Goal: Use online tool/utility: Utilize a website feature to perform a specific function

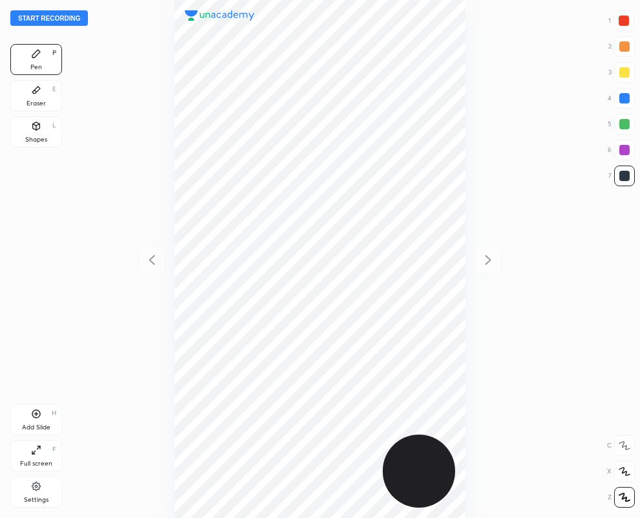
scroll to position [518, 433]
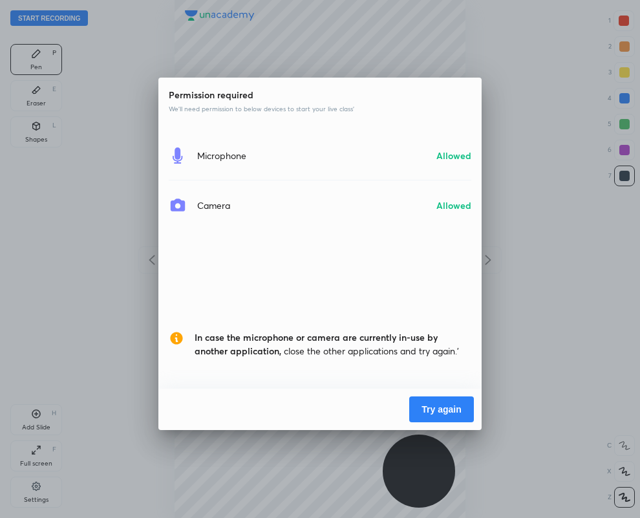
click at [436, 408] on button "Try again" at bounding box center [441, 409] width 65 height 26
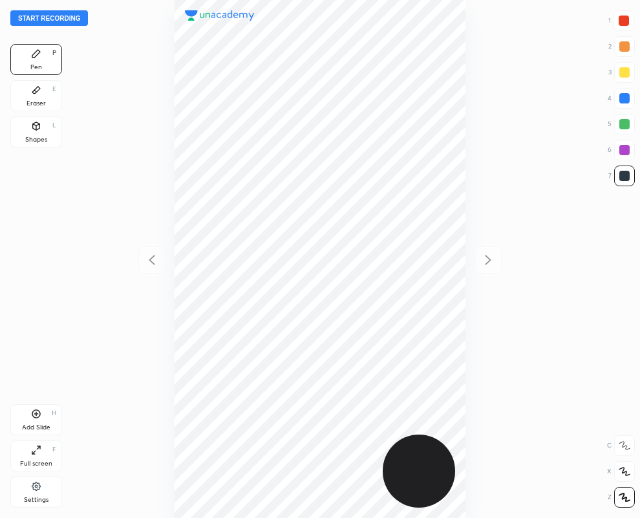
scroll to position [518, 433]
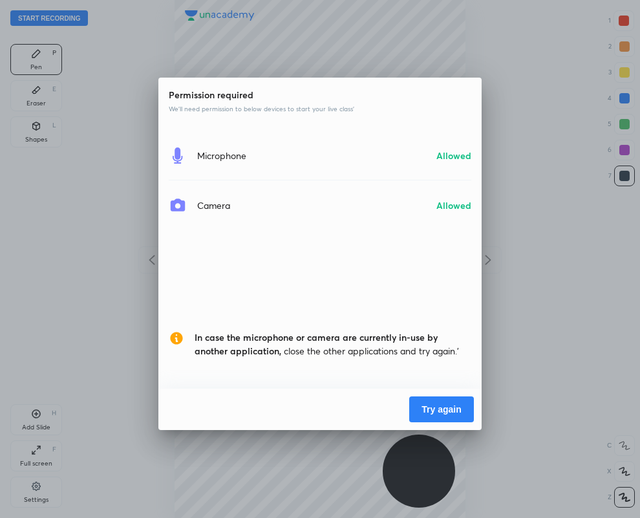
click at [443, 410] on button "Try again" at bounding box center [441, 409] width 65 height 26
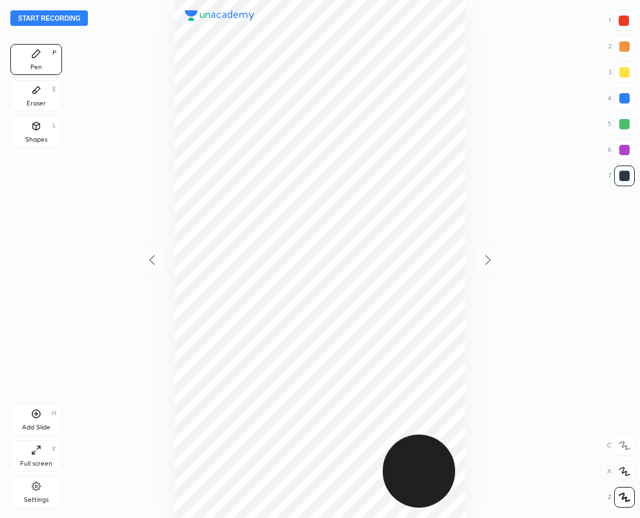
scroll to position [518, 433]
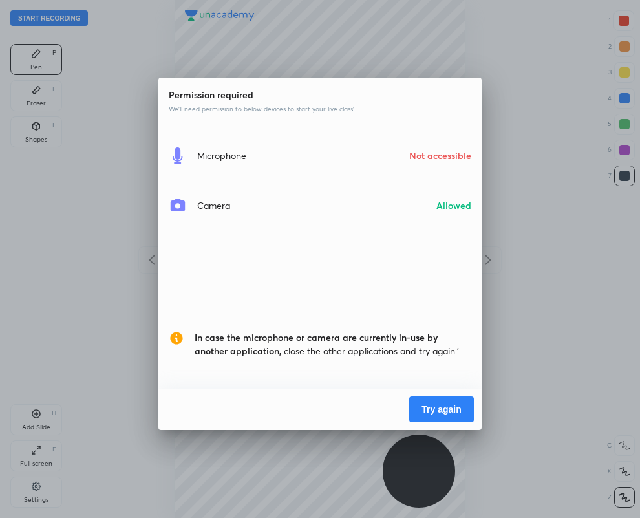
click at [443, 409] on button "Try again" at bounding box center [441, 409] width 65 height 26
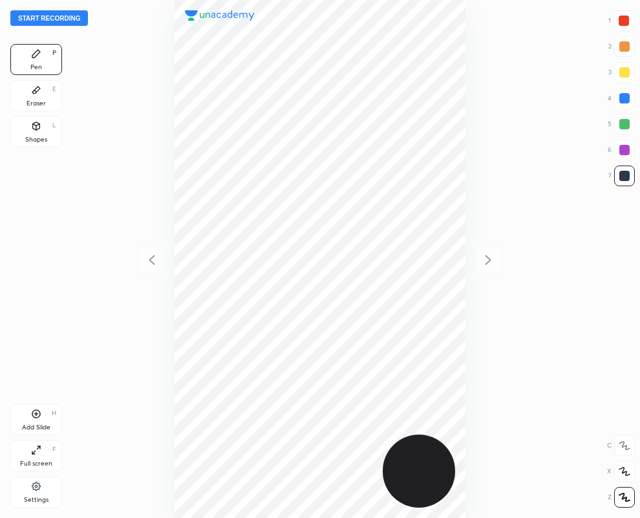
scroll to position [518, 433]
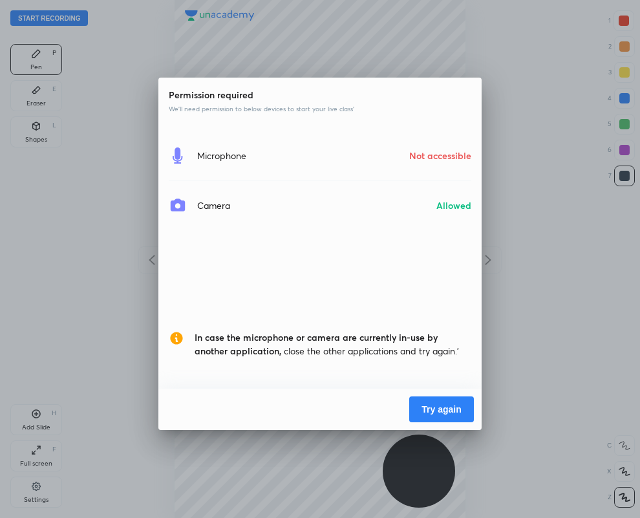
click at [435, 407] on button "Try again" at bounding box center [441, 409] width 65 height 26
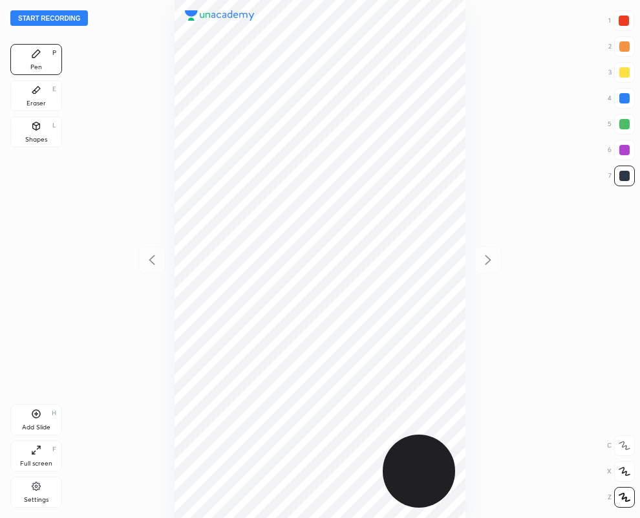
scroll to position [518, 433]
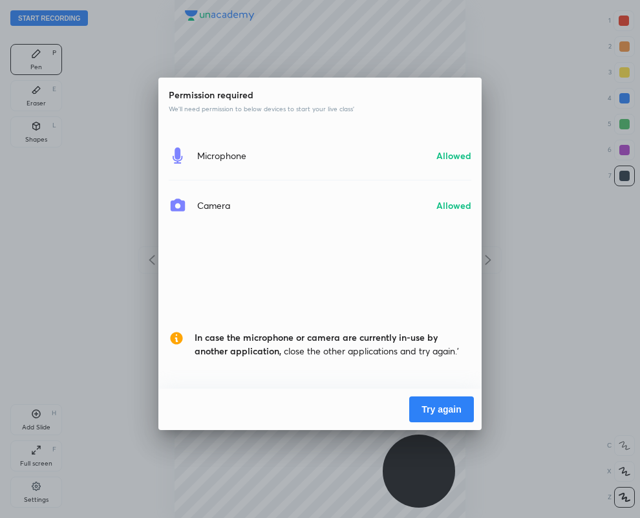
click at [434, 408] on button "Try again" at bounding box center [441, 409] width 65 height 26
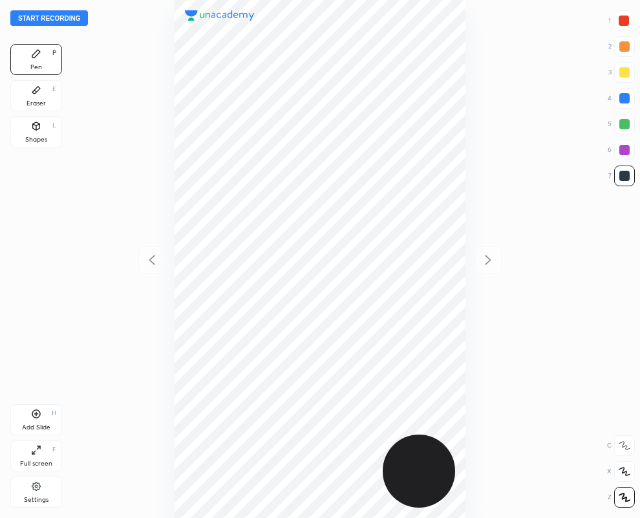
scroll to position [518, 433]
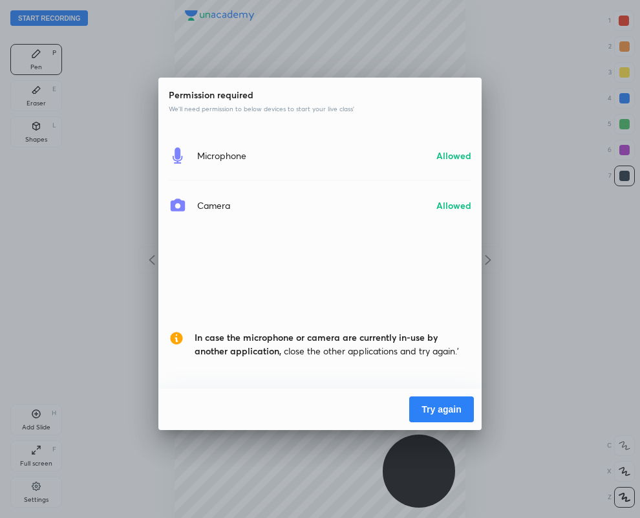
click at [434, 408] on button "Try again" at bounding box center [441, 409] width 65 height 26
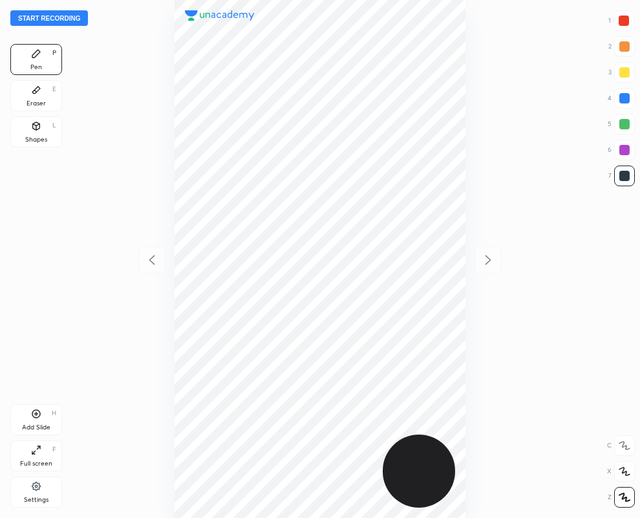
scroll to position [518, 433]
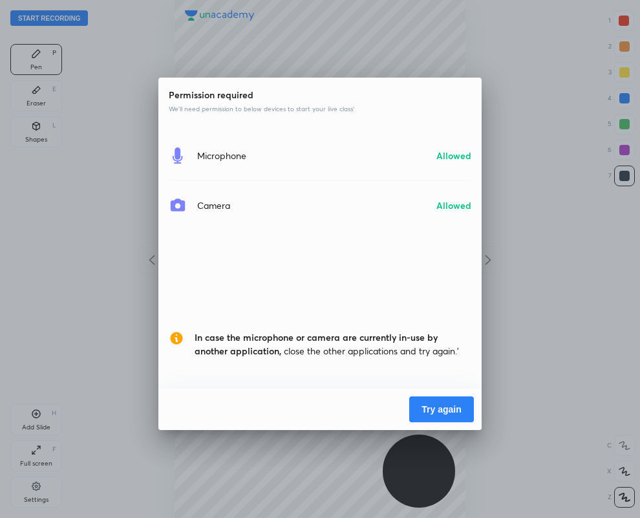
click at [432, 414] on button "Try again" at bounding box center [441, 409] width 65 height 26
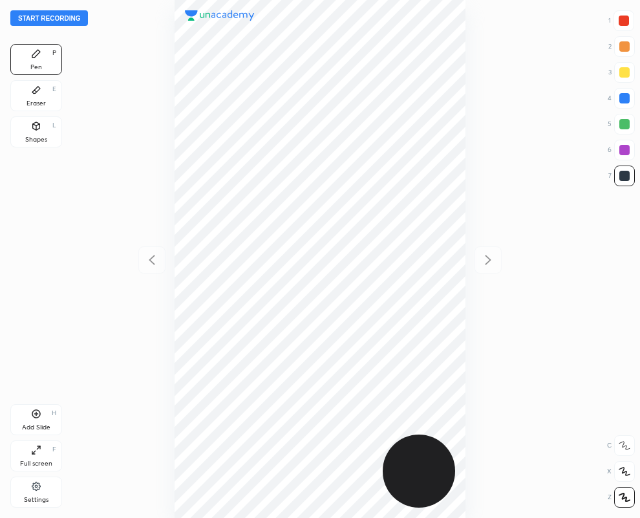
scroll to position [518, 433]
drag, startPoint x: 39, startPoint y: 92, endPoint x: 100, endPoint y: 137, distance: 75.8
click at [39, 92] on icon at bounding box center [36, 90] width 10 height 10
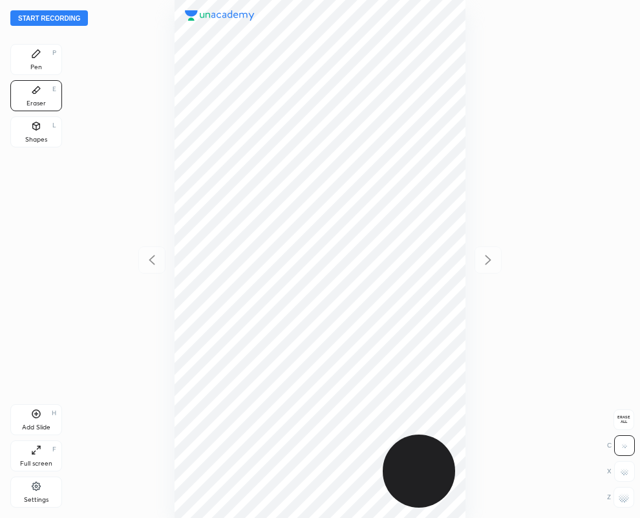
click at [30, 52] on div "Pen P" at bounding box center [36, 59] width 52 height 31
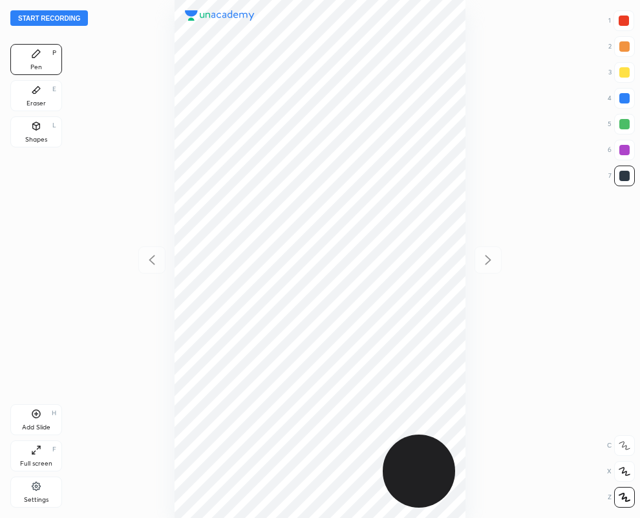
click at [38, 100] on div "Eraser" at bounding box center [35, 103] width 19 height 6
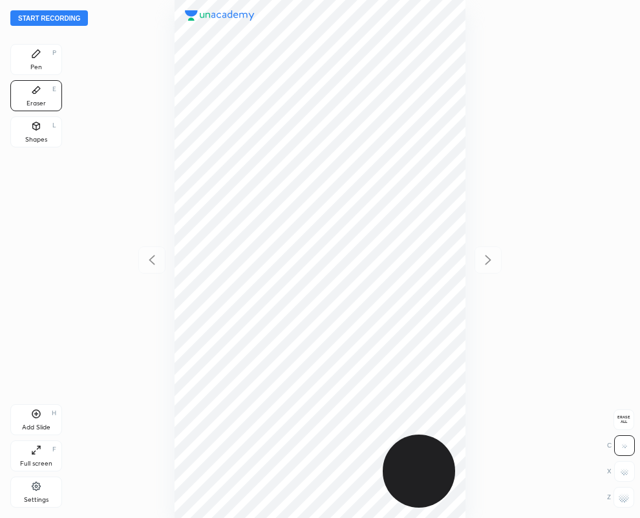
drag, startPoint x: 626, startPoint y: 509, endPoint x: 620, endPoint y: 505, distance: 7.4
click at [626, 509] on div "Start recording 1 2 3 4 5 6 7 R O A L C X Z Erase all C X Z Pen P Eraser E Shap…" at bounding box center [320, 259] width 640 height 518
click at [623, 500] on rect at bounding box center [622, 500] width 1 height 1
click at [42, 59] on div "Pen P" at bounding box center [36, 59] width 52 height 31
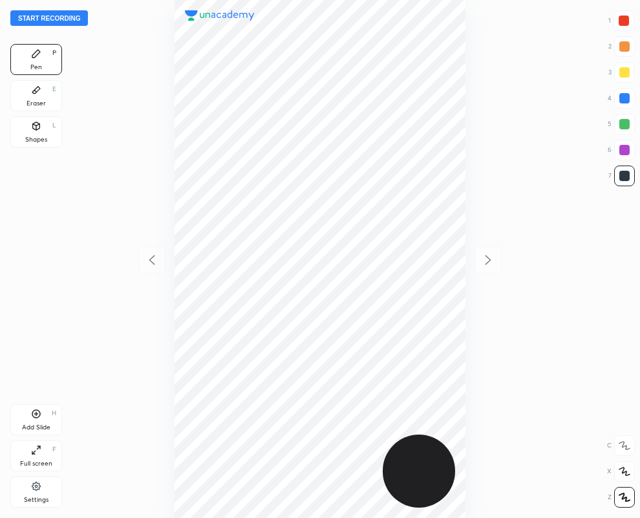
drag, startPoint x: 632, startPoint y: 14, endPoint x: 624, endPoint y: 17, distance: 9.0
click at [631, 17] on div at bounding box center [623, 20] width 21 height 21
click at [625, 172] on div at bounding box center [624, 176] width 10 height 10
drag, startPoint x: 624, startPoint y: 178, endPoint x: 524, endPoint y: 191, distance: 100.9
click at [622, 178] on div at bounding box center [624, 176] width 10 height 10
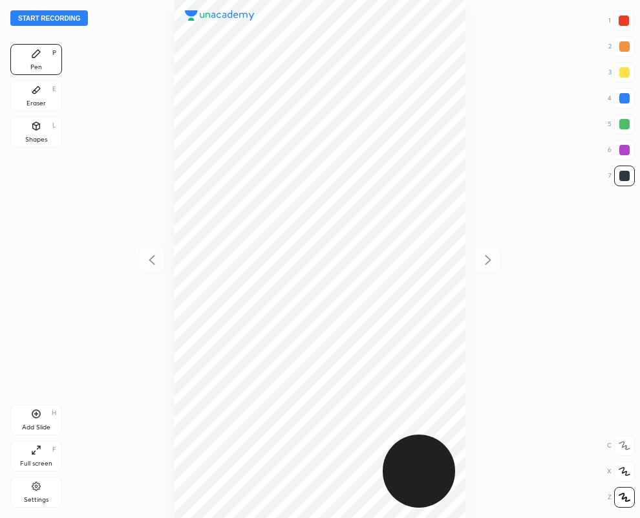
click at [625, 97] on div at bounding box center [624, 98] width 10 height 10
drag, startPoint x: 625, startPoint y: 13, endPoint x: 532, endPoint y: 91, distance: 121.6
click at [625, 14] on div at bounding box center [623, 20] width 21 height 21
click at [621, 176] on div at bounding box center [624, 176] width 10 height 10
drag, startPoint x: 626, startPoint y: 149, endPoint x: 590, endPoint y: 156, distance: 36.4
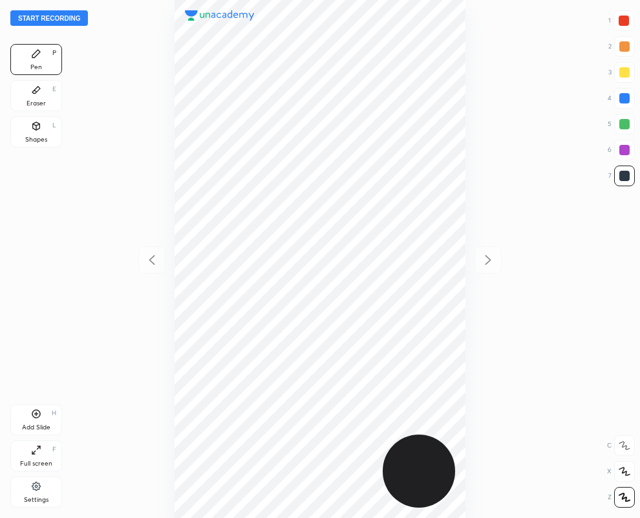
click at [625, 149] on div at bounding box center [624, 150] width 10 height 10
click at [628, 16] on div at bounding box center [623, 20] width 21 height 21
click at [626, 147] on div at bounding box center [624, 150] width 10 height 10
click at [59, 18] on button "Start recording" at bounding box center [49, 18] width 78 height 16
click at [63, 17] on button "End recording" at bounding box center [46, 18] width 72 height 16
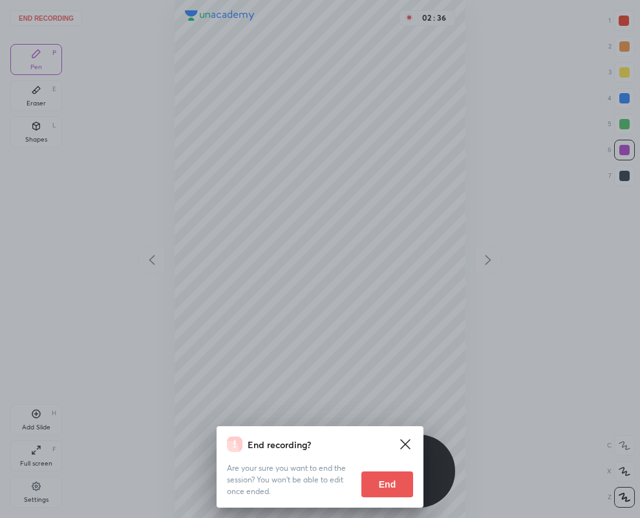
drag, startPoint x: 380, startPoint y: 483, endPoint x: 9, endPoint y: 460, distance: 371.8
click at [379, 483] on button "End" at bounding box center [387, 484] width 52 height 26
